Goal: Find specific page/section: Find specific page/section

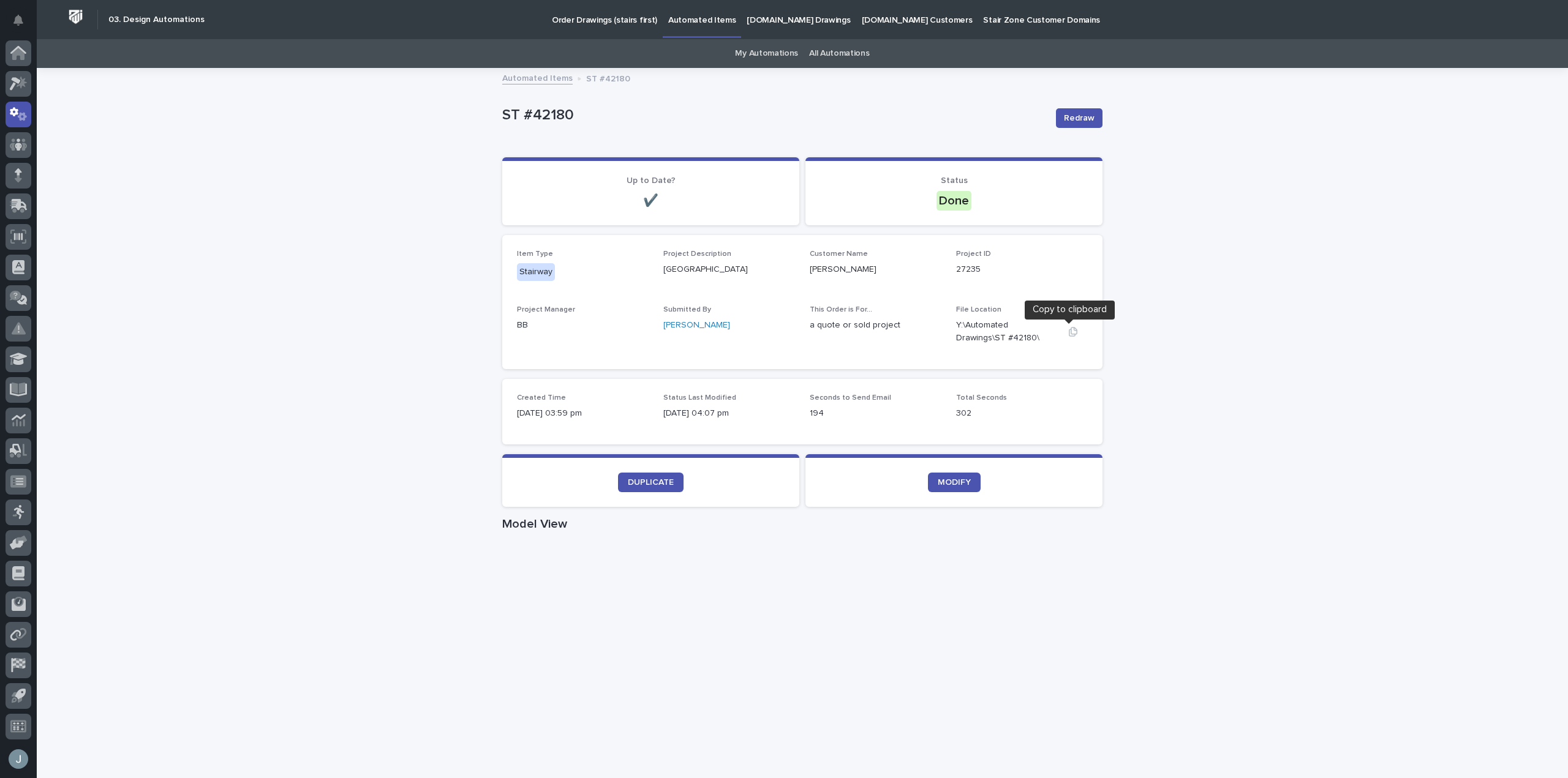
click at [1068, 328] on icon "button" at bounding box center [1073, 332] width 10 height 10
click at [876, 86] on div "Automated Items ST #42180" at bounding box center [802, 79] width 612 height 17
click at [25, 114] on icon at bounding box center [19, 114] width 18 height 14
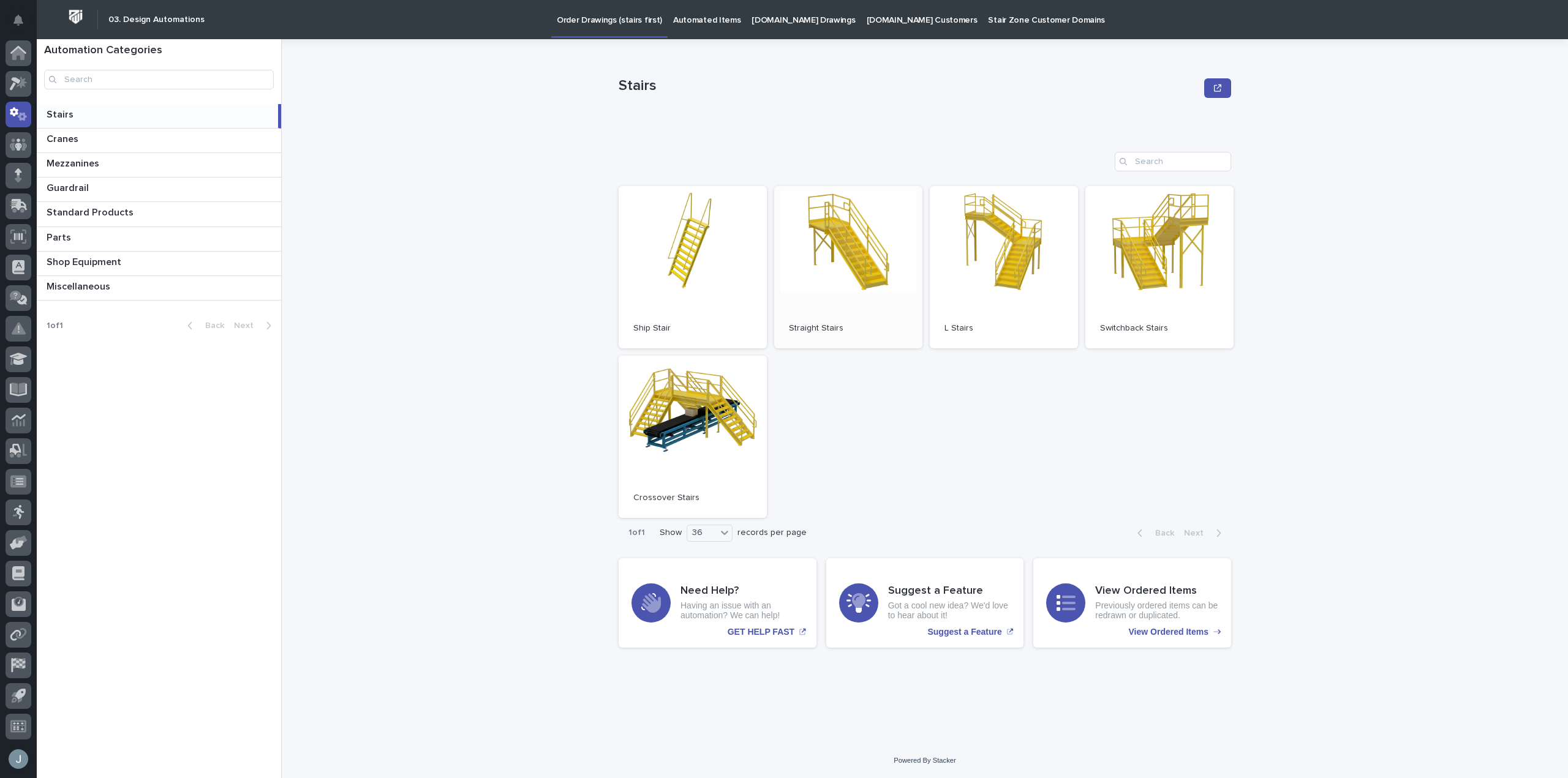
click at [821, 215] on link "Open" at bounding box center [849, 267] width 149 height 163
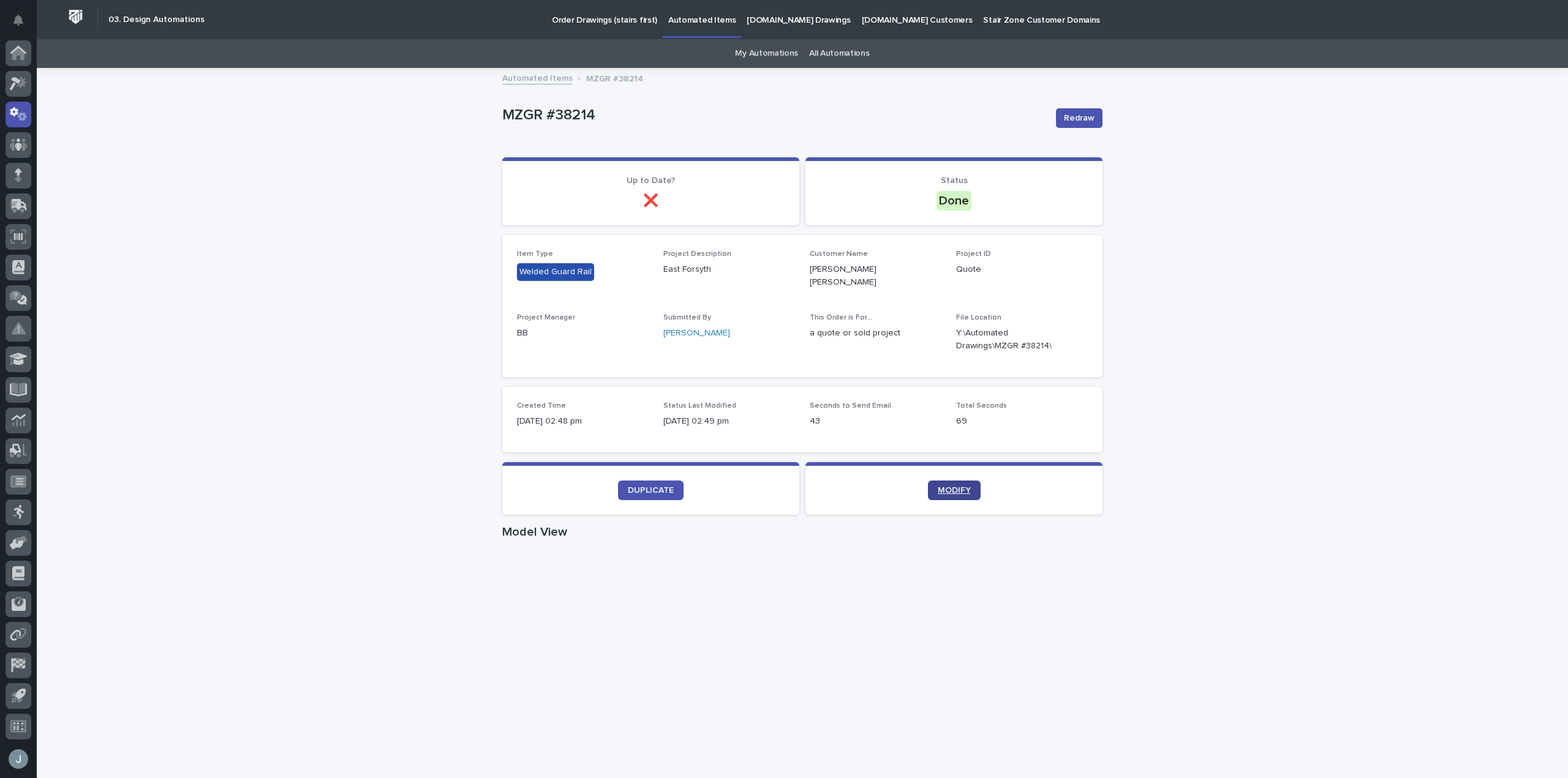
click at [950, 486] on span "MODIFY" at bounding box center [954, 490] width 33 height 9
click at [1418, 656] on div "Loading... Saving… Loading... Saving… MZGR #38214 Redraw MZGR #38214 Redraw Sor…" at bounding box center [802, 712] width 1532 height 1288
click at [1068, 335] on icon "button" at bounding box center [1073, 340] width 10 height 10
